Goal: Task Accomplishment & Management: Manage account settings

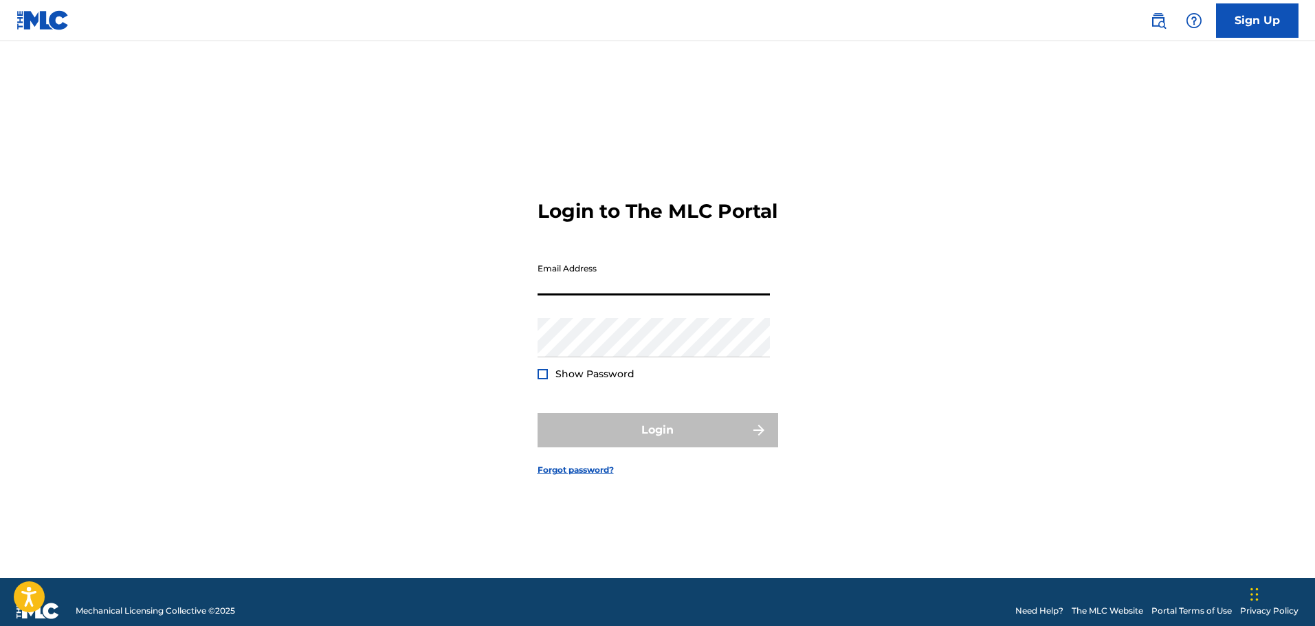
click at [569, 296] on input "Email Address" at bounding box center [654, 275] width 232 height 39
type input "[EMAIL_ADDRESS][DOMAIN_NAME]"
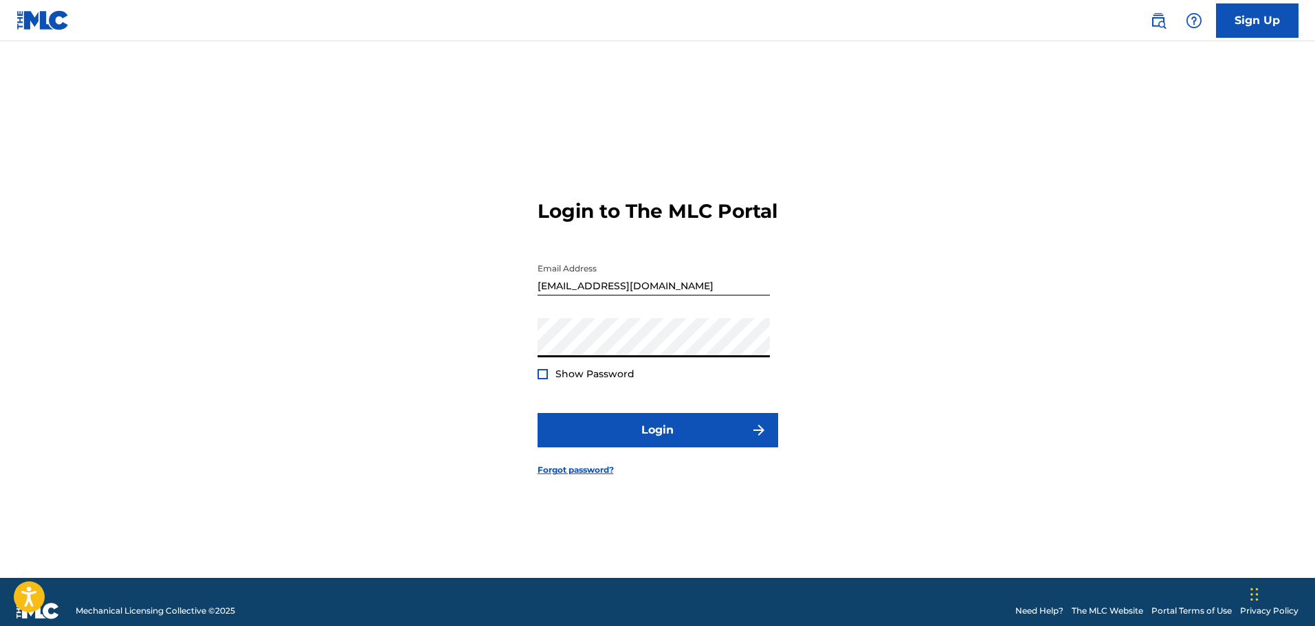
click at [538, 413] on button "Login" at bounding box center [658, 430] width 241 height 34
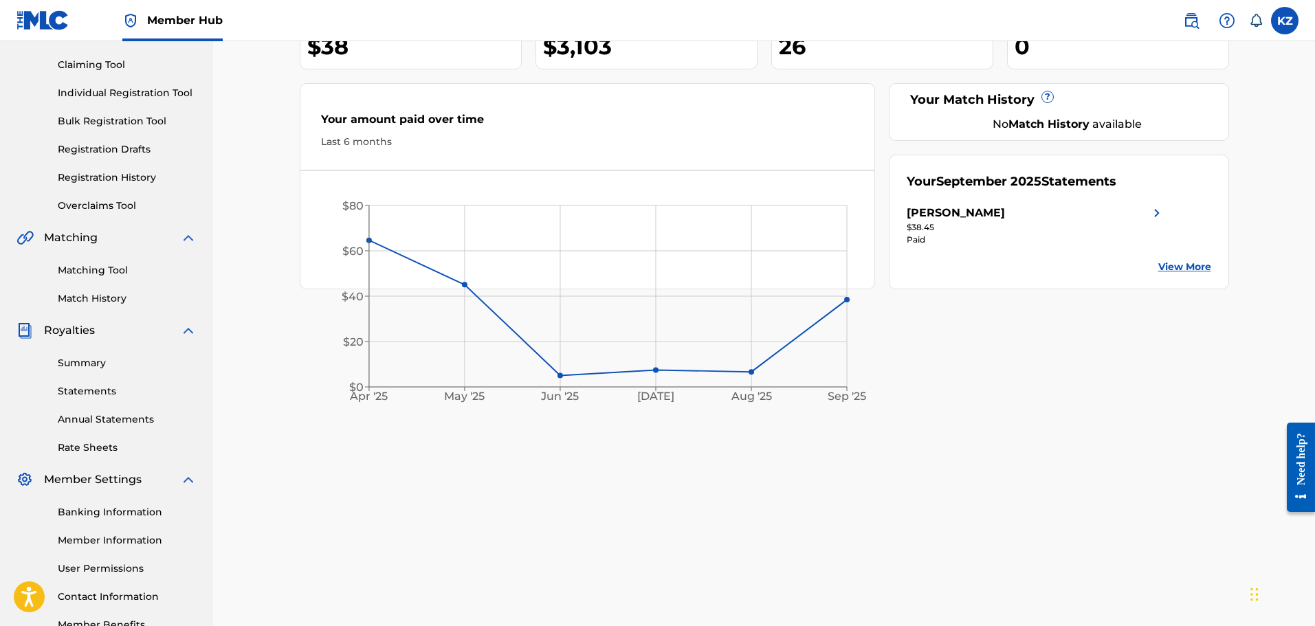
scroll to position [69, 0]
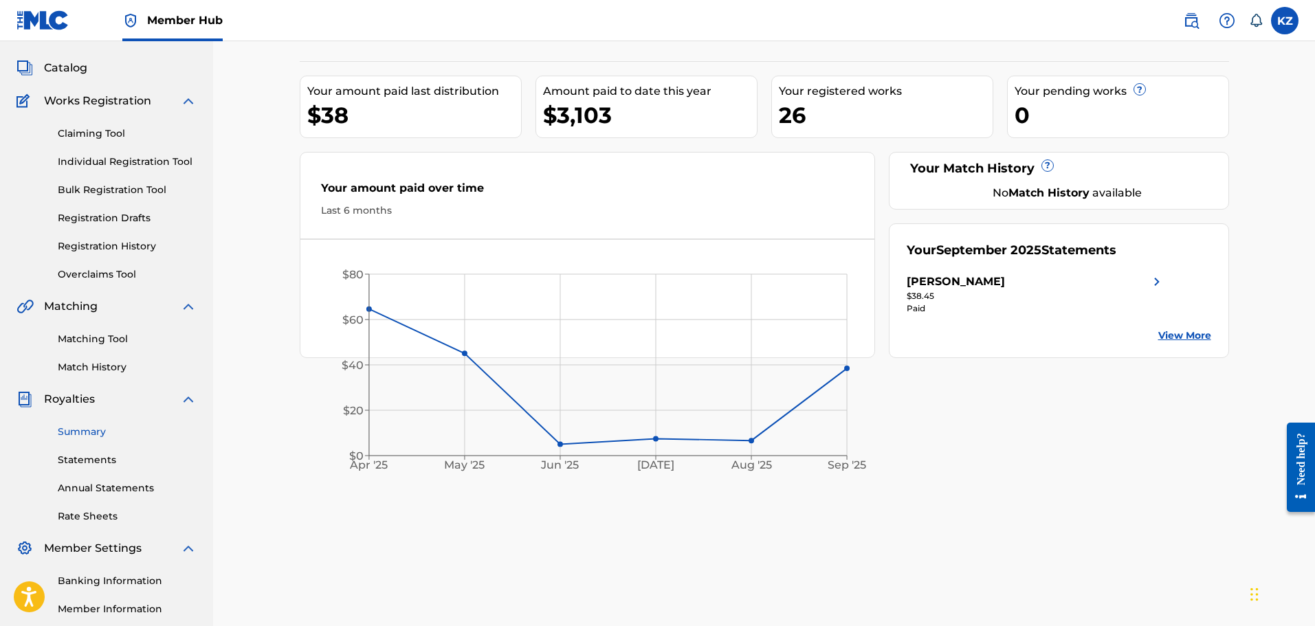
click at [93, 430] on link "Summary" at bounding box center [127, 432] width 139 height 14
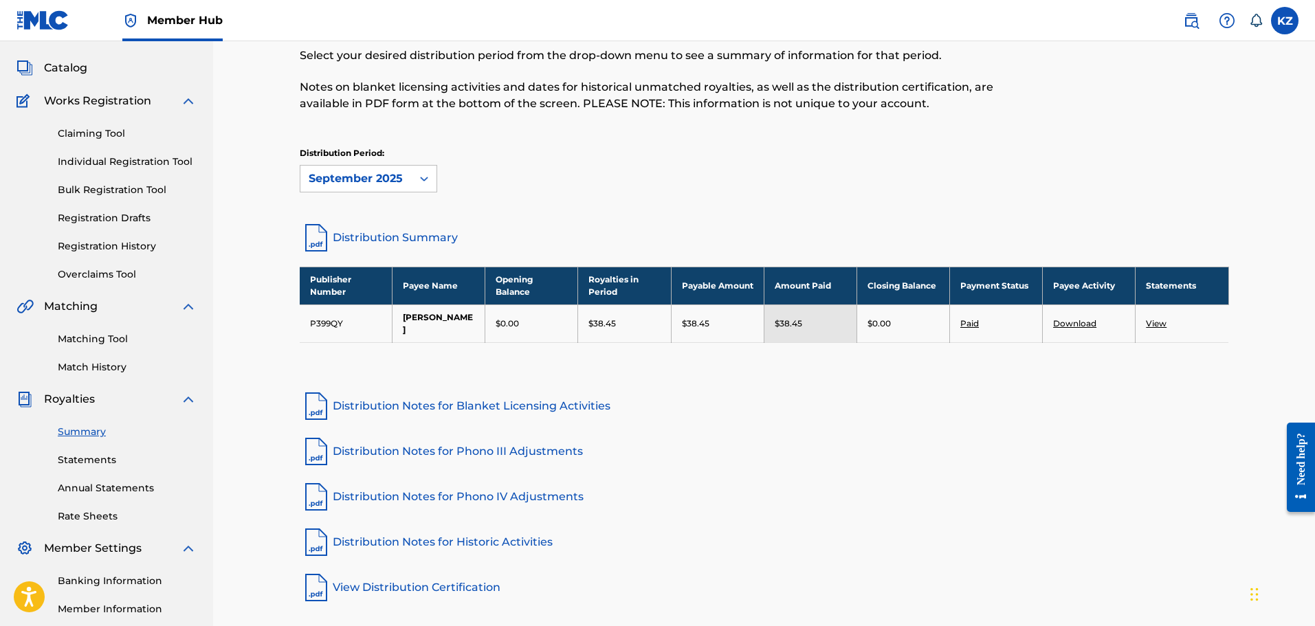
scroll to position [137, 0]
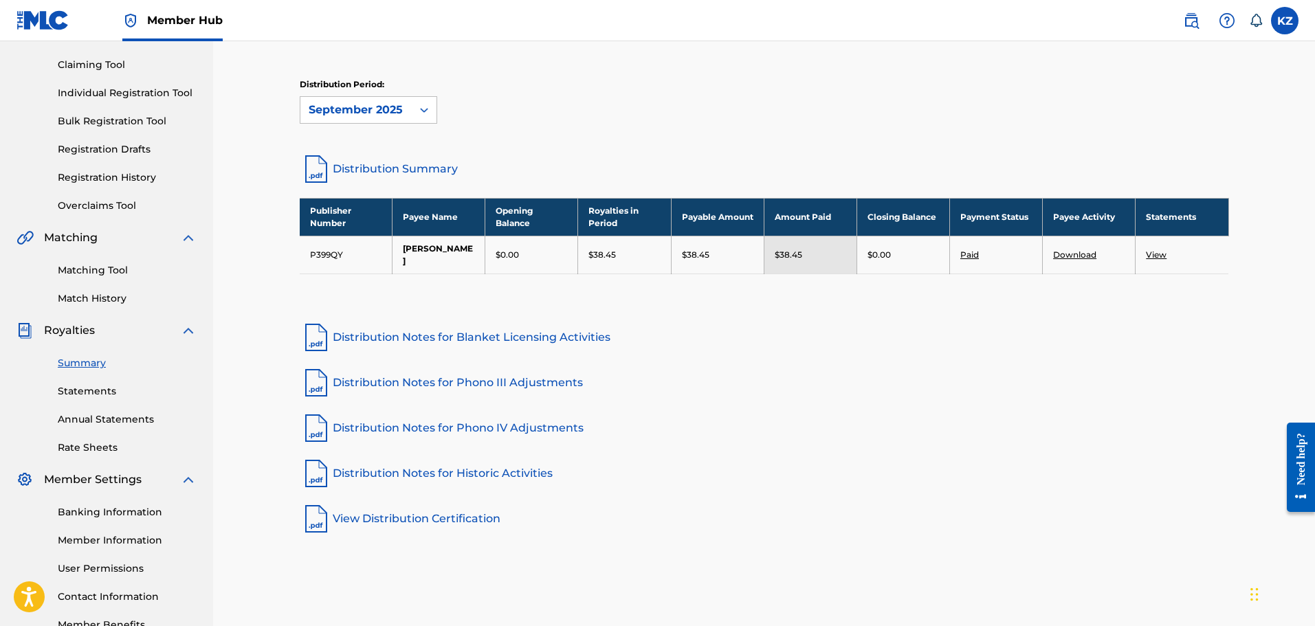
click at [390, 168] on link "Distribution Summary" at bounding box center [764, 169] width 929 height 33
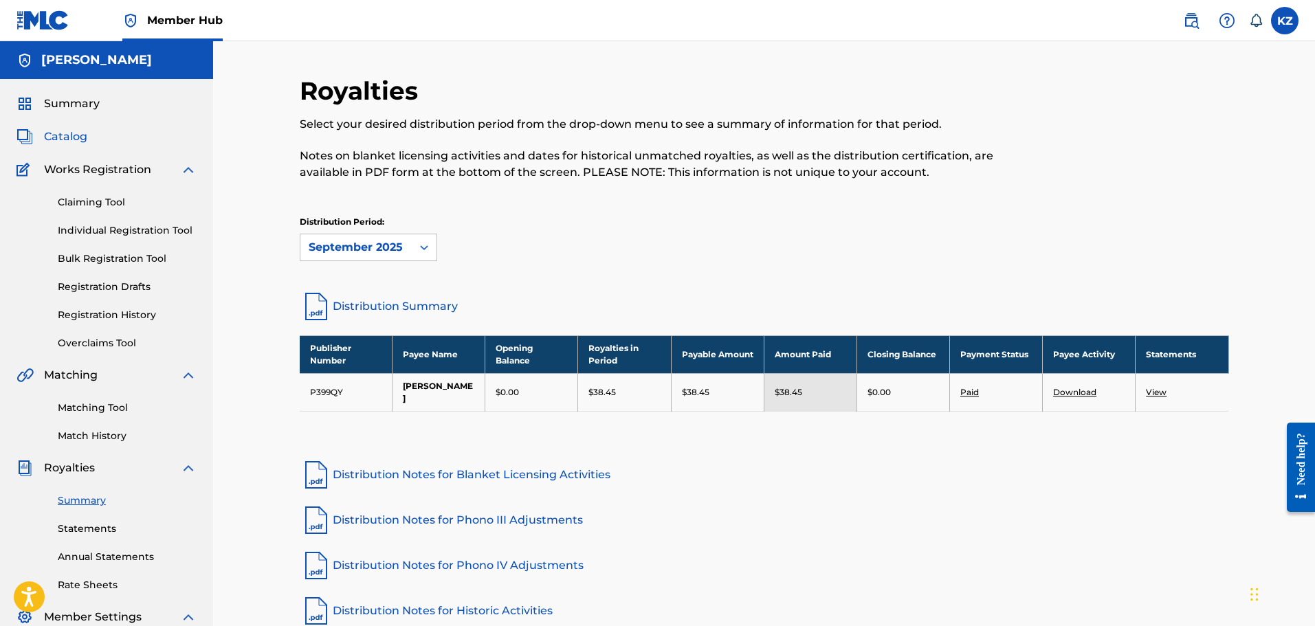
click at [74, 135] on span "Catalog" at bounding box center [65, 137] width 43 height 16
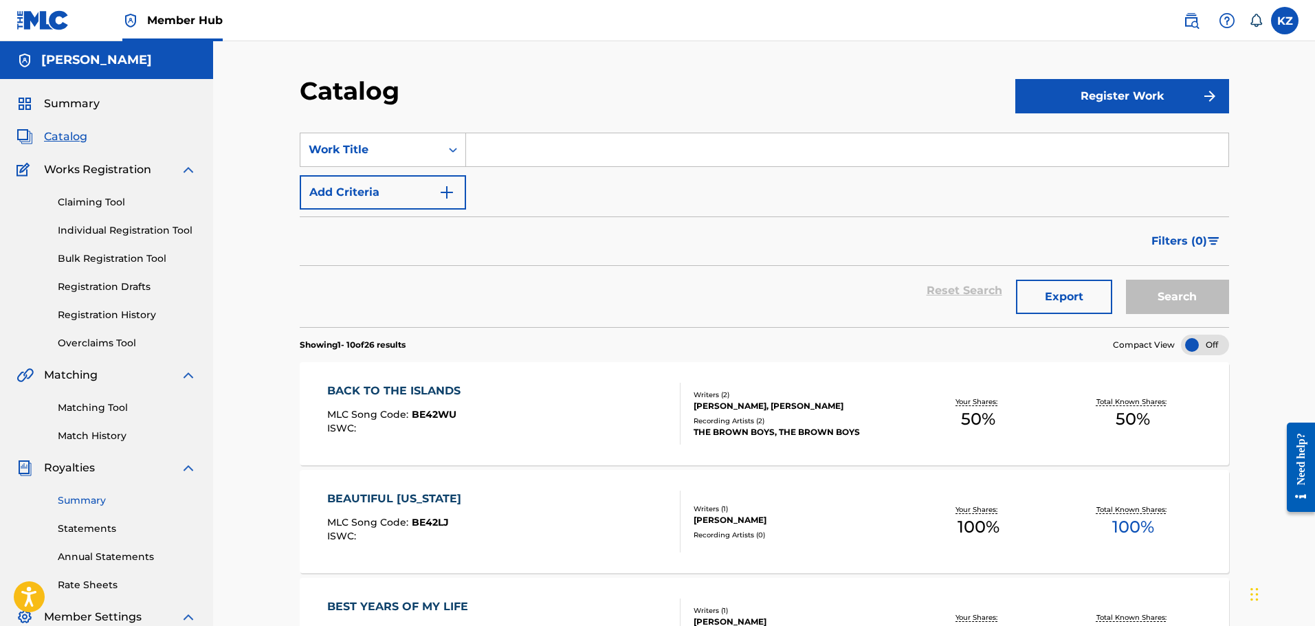
click at [84, 501] on link "Summary" at bounding box center [127, 501] width 139 height 14
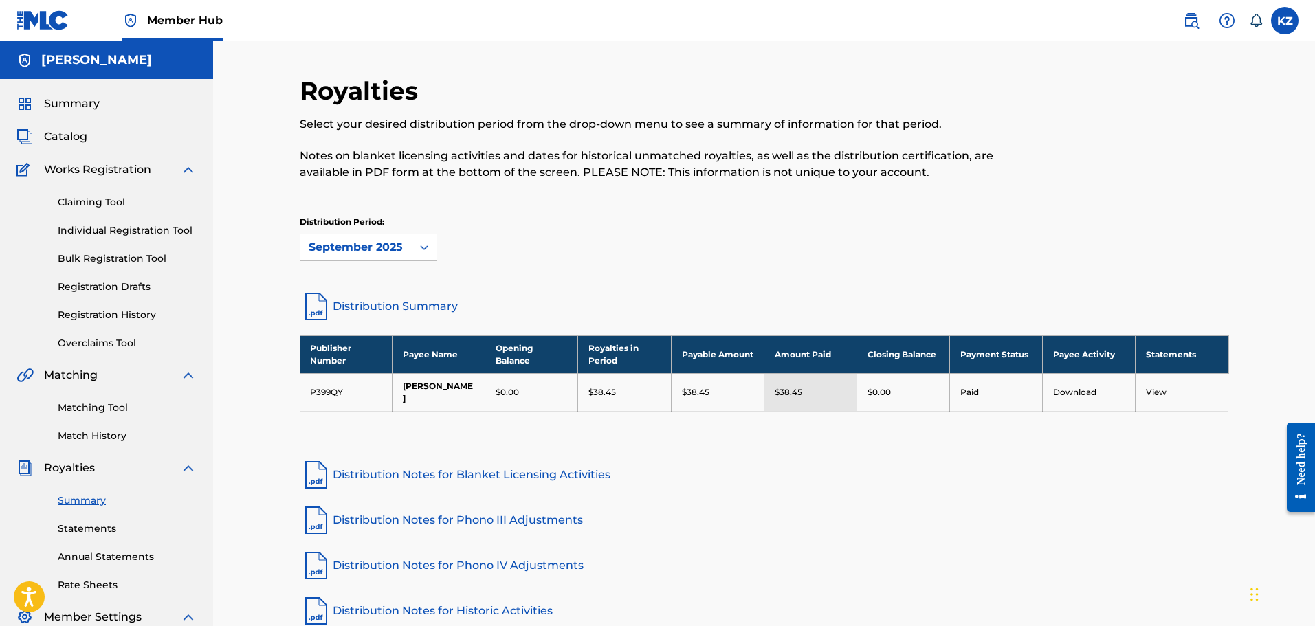
click at [411, 303] on link "Distribution Summary" at bounding box center [764, 306] width 929 height 33
click at [75, 137] on span "Catalog" at bounding box center [65, 137] width 43 height 16
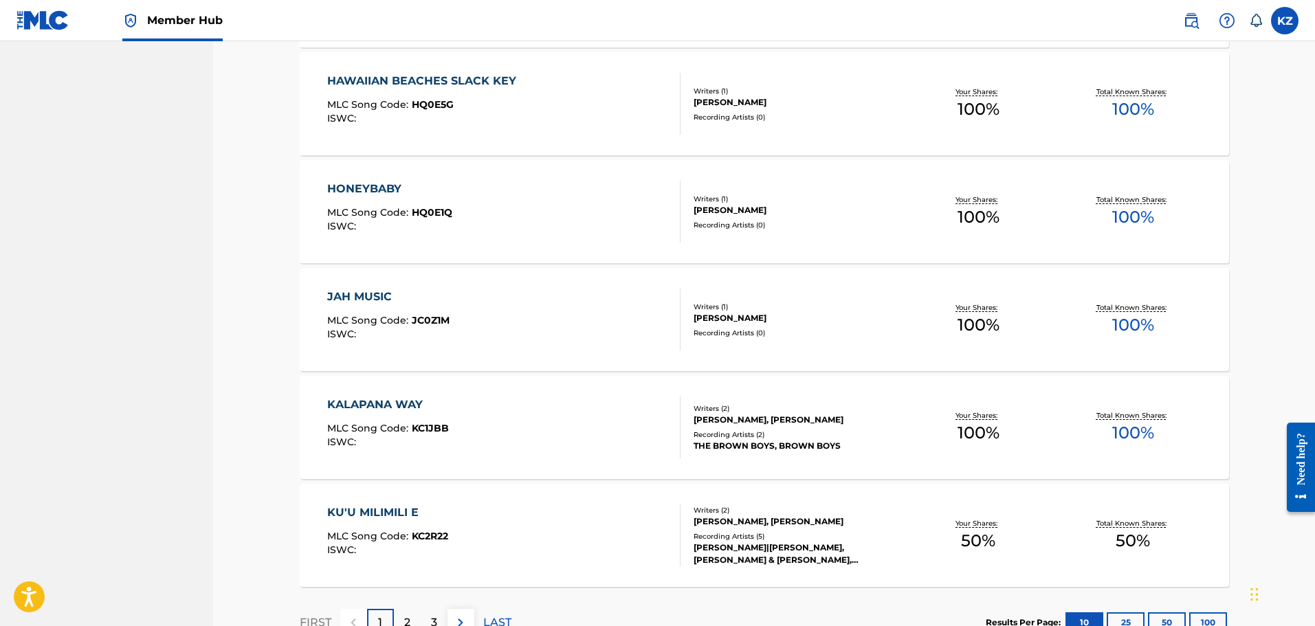
scroll to position [947, 0]
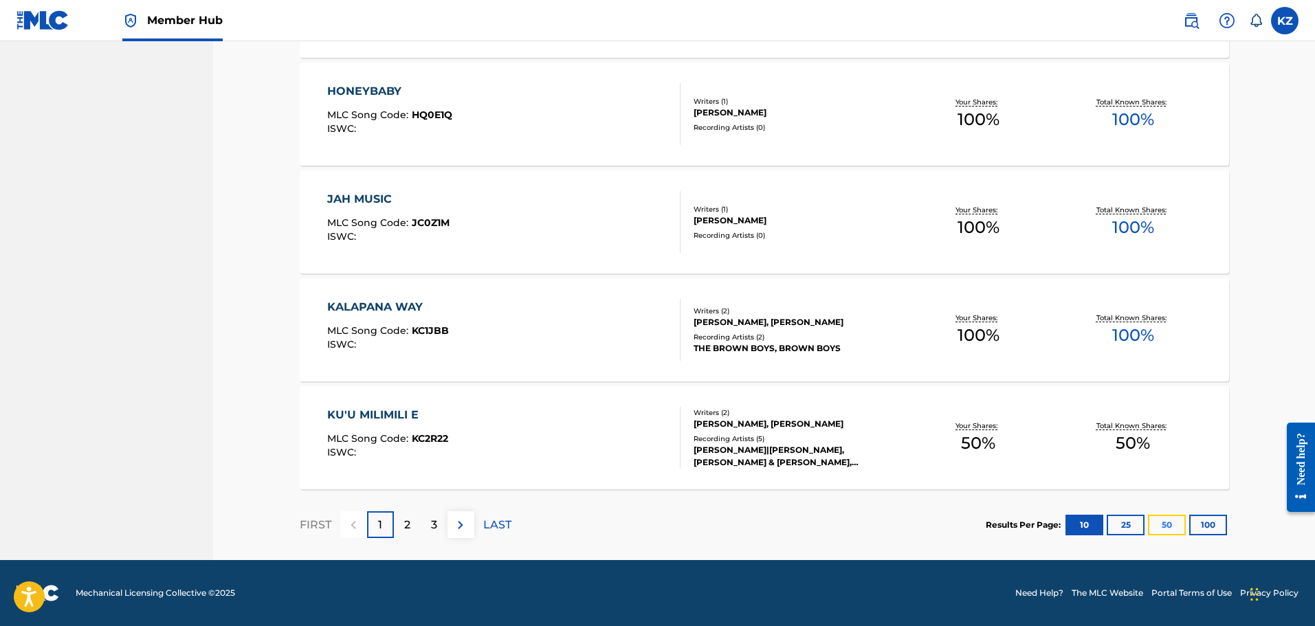
click at [1160, 527] on button "50" at bounding box center [1167, 525] width 38 height 21
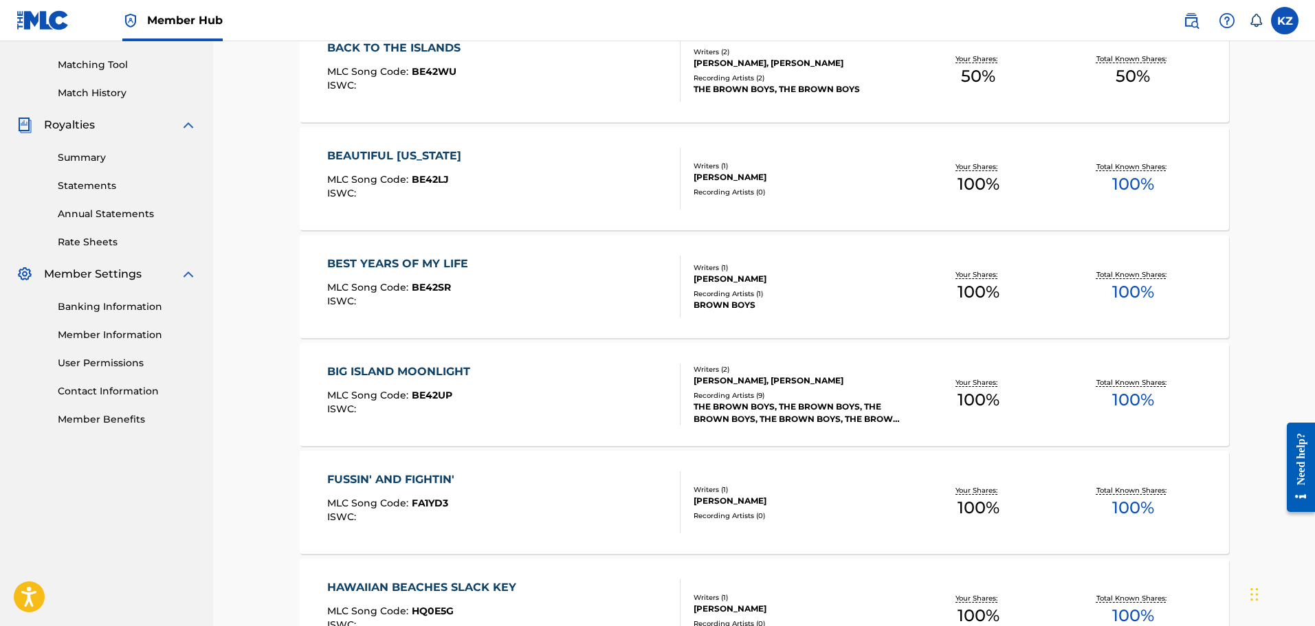
scroll to position [344, 0]
click at [1282, 20] on label at bounding box center [1284, 20] width 27 height 27
click at [1285, 21] on input "KZ [PERSON_NAME] [EMAIL_ADDRESS][DOMAIN_NAME] Notification Preferences Profile …" at bounding box center [1285, 21] width 0 height 0
click at [1162, 193] on p "Log out" at bounding box center [1152, 194] width 32 height 12
click at [1285, 21] on input "KZ [PERSON_NAME] [EMAIL_ADDRESS][DOMAIN_NAME] Notification Preferences Profile …" at bounding box center [1285, 21] width 0 height 0
